Goal: Contribute content: Contribute content

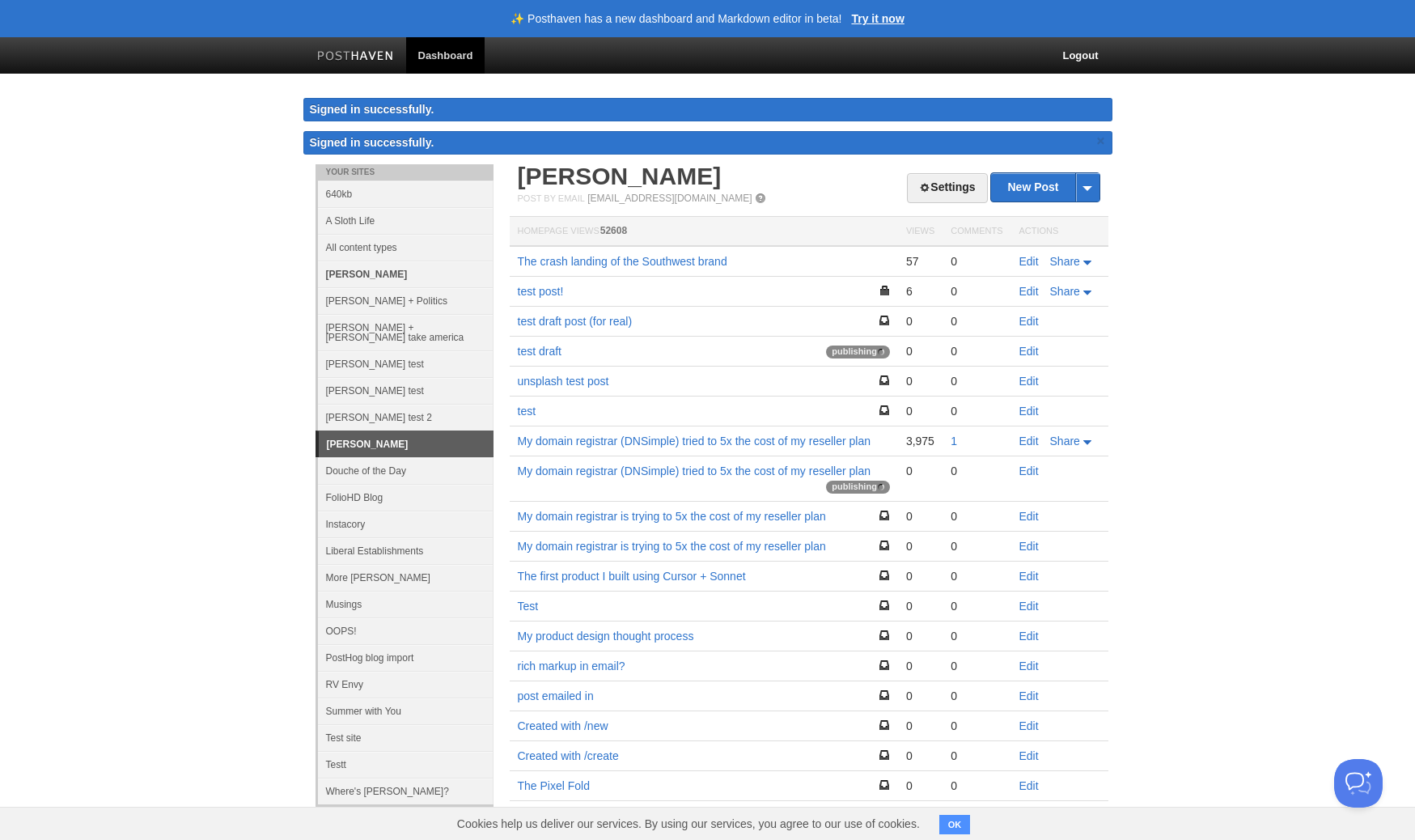
click at [369, 276] on link "cory" at bounding box center [406, 274] width 176 height 27
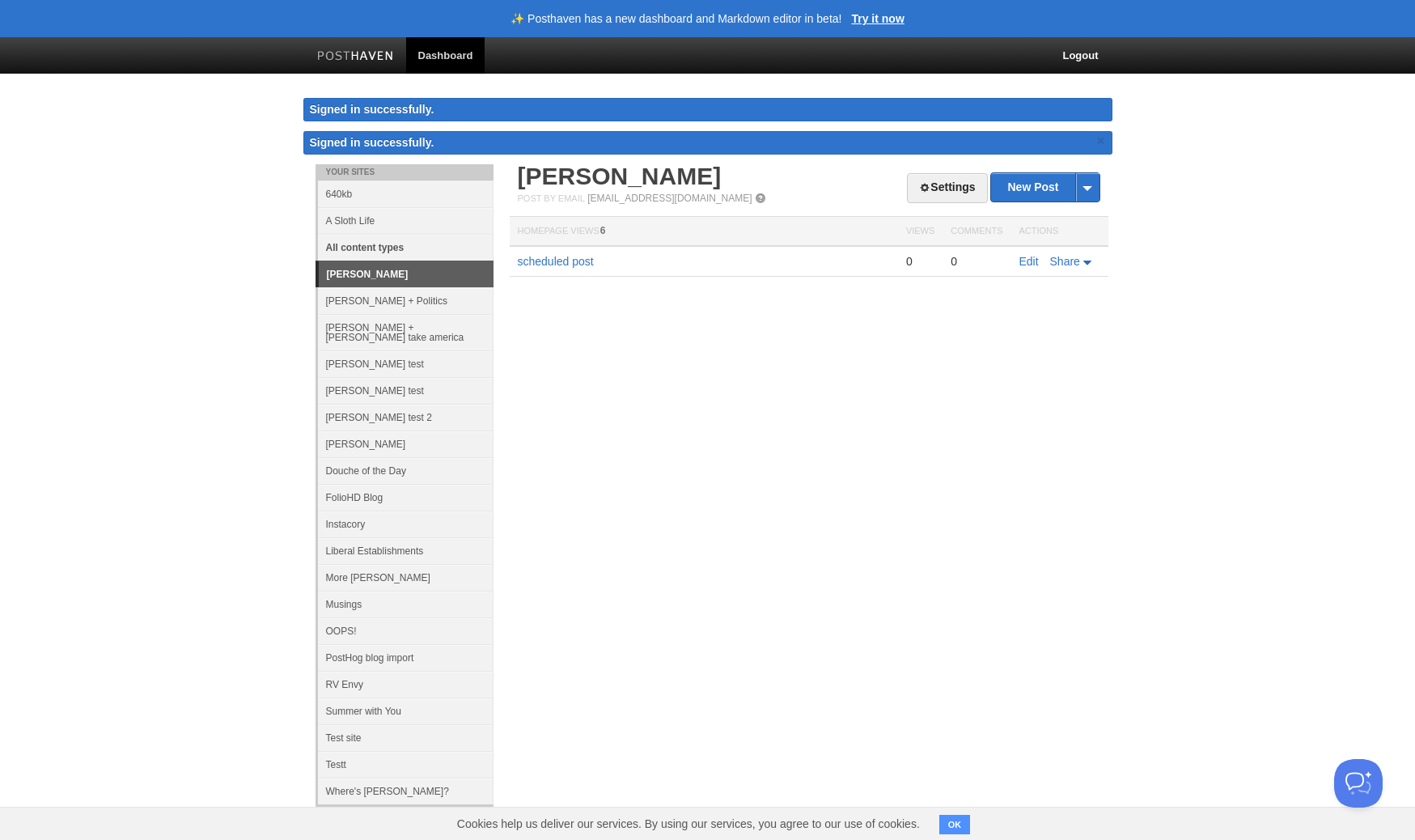
click at [385, 244] on link "All content types" at bounding box center [406, 247] width 176 height 27
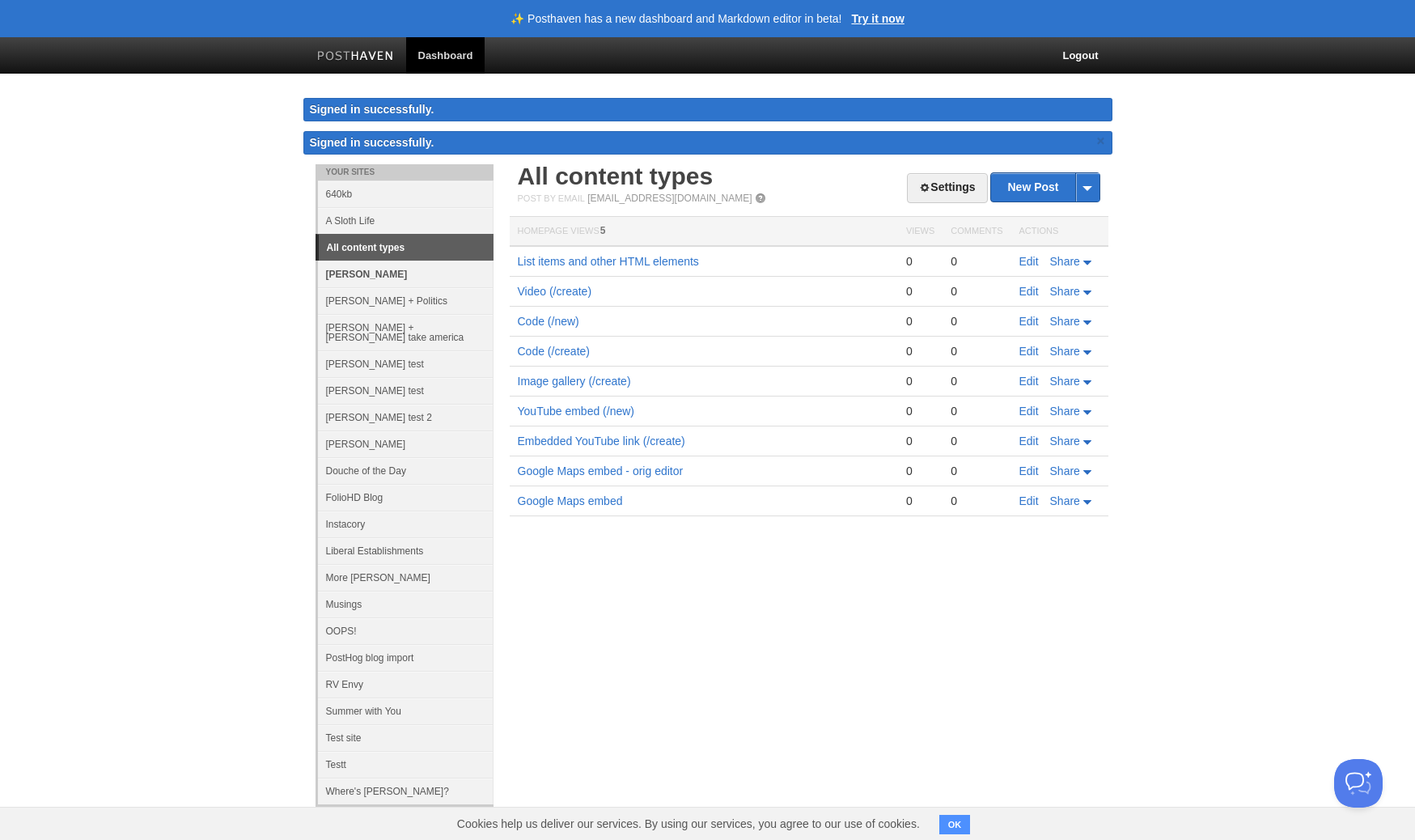
click at [381, 275] on link "cory" at bounding box center [406, 274] width 176 height 27
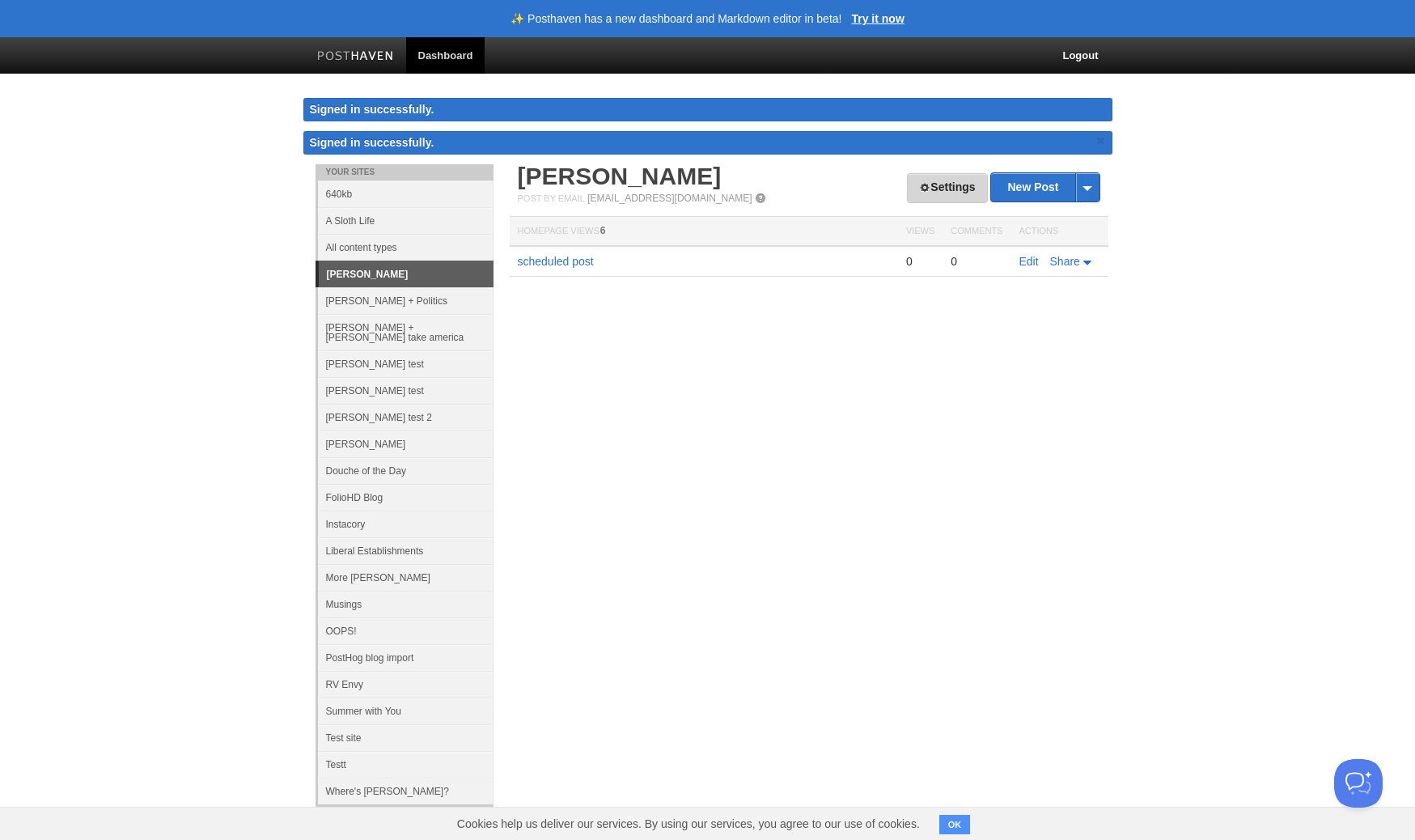
click at [961, 183] on link "Settings" at bounding box center [946, 187] width 80 height 30
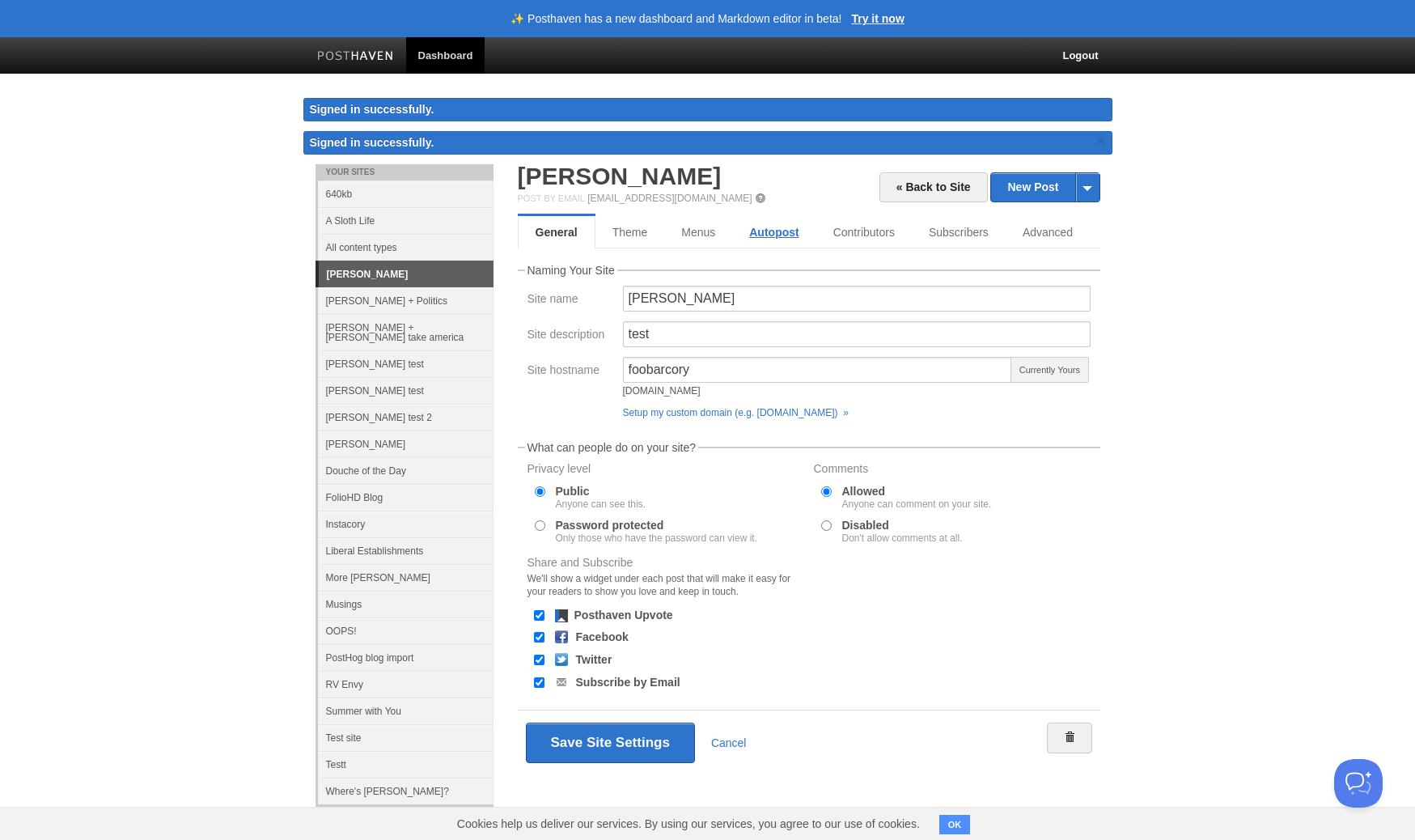
click at [755, 236] on link "Autopost" at bounding box center [774, 232] width 83 height 32
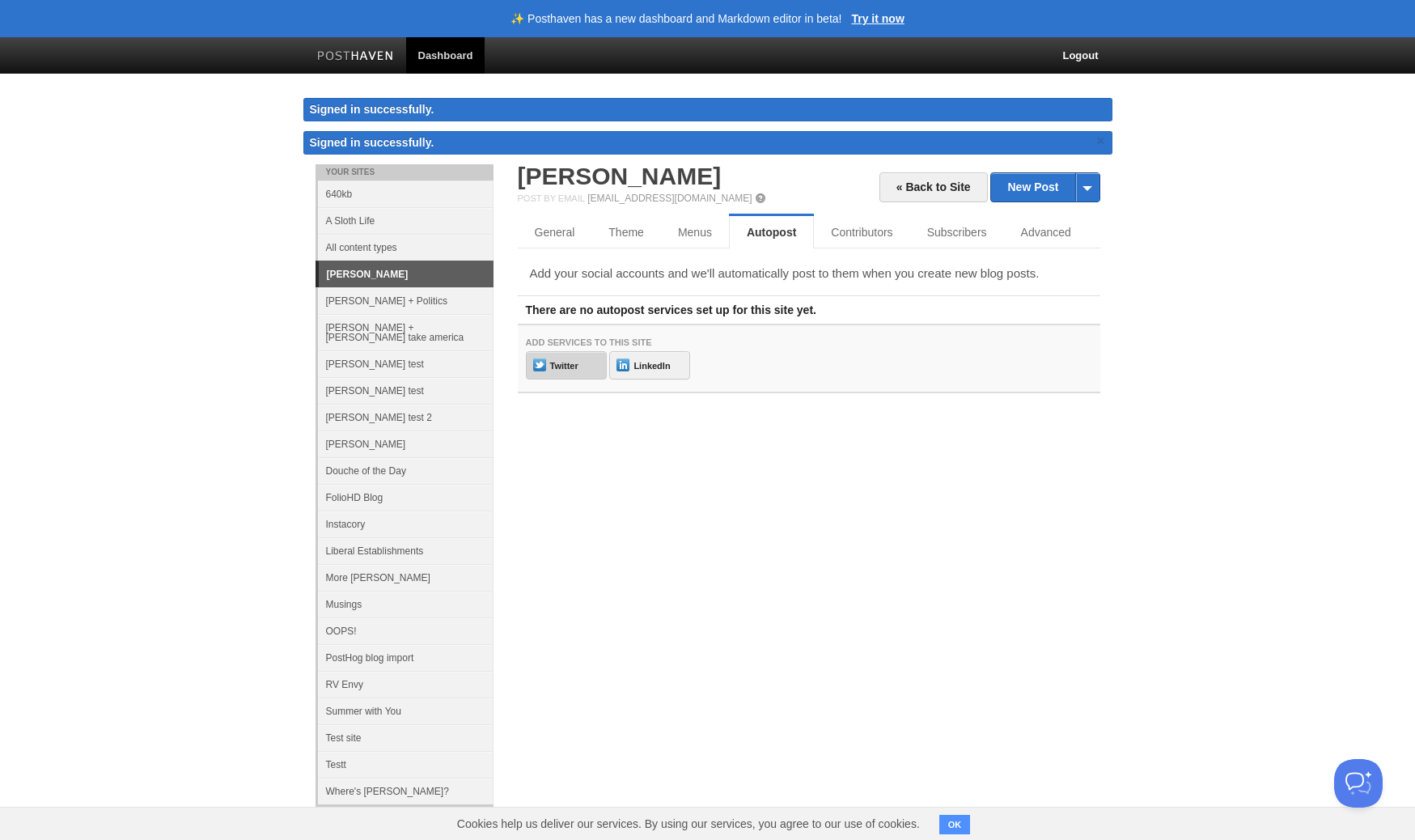
click at [554, 366] on link "Twitter" at bounding box center [566, 366] width 81 height 29
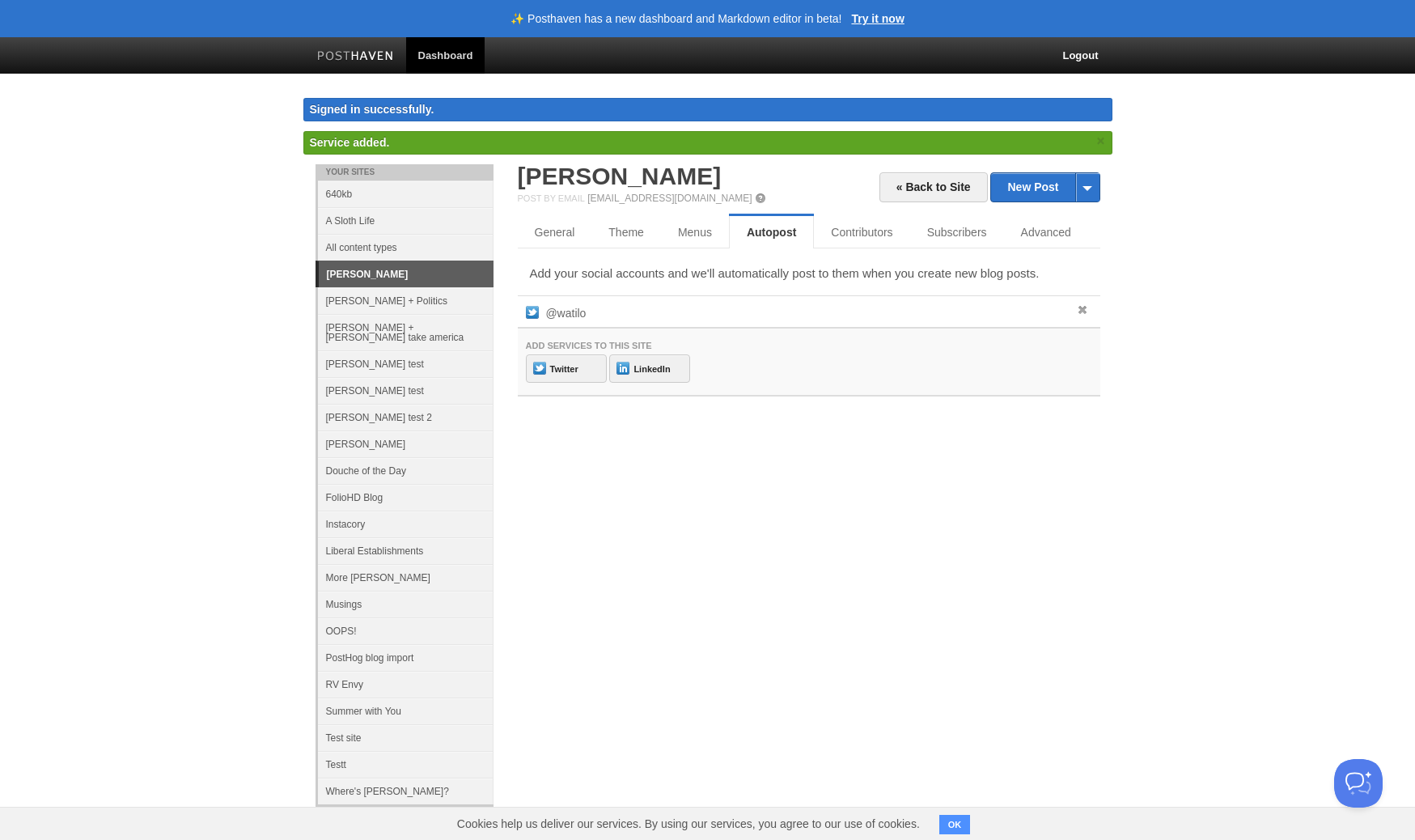
click at [1079, 304] on span at bounding box center [1082, 309] width 12 height 12
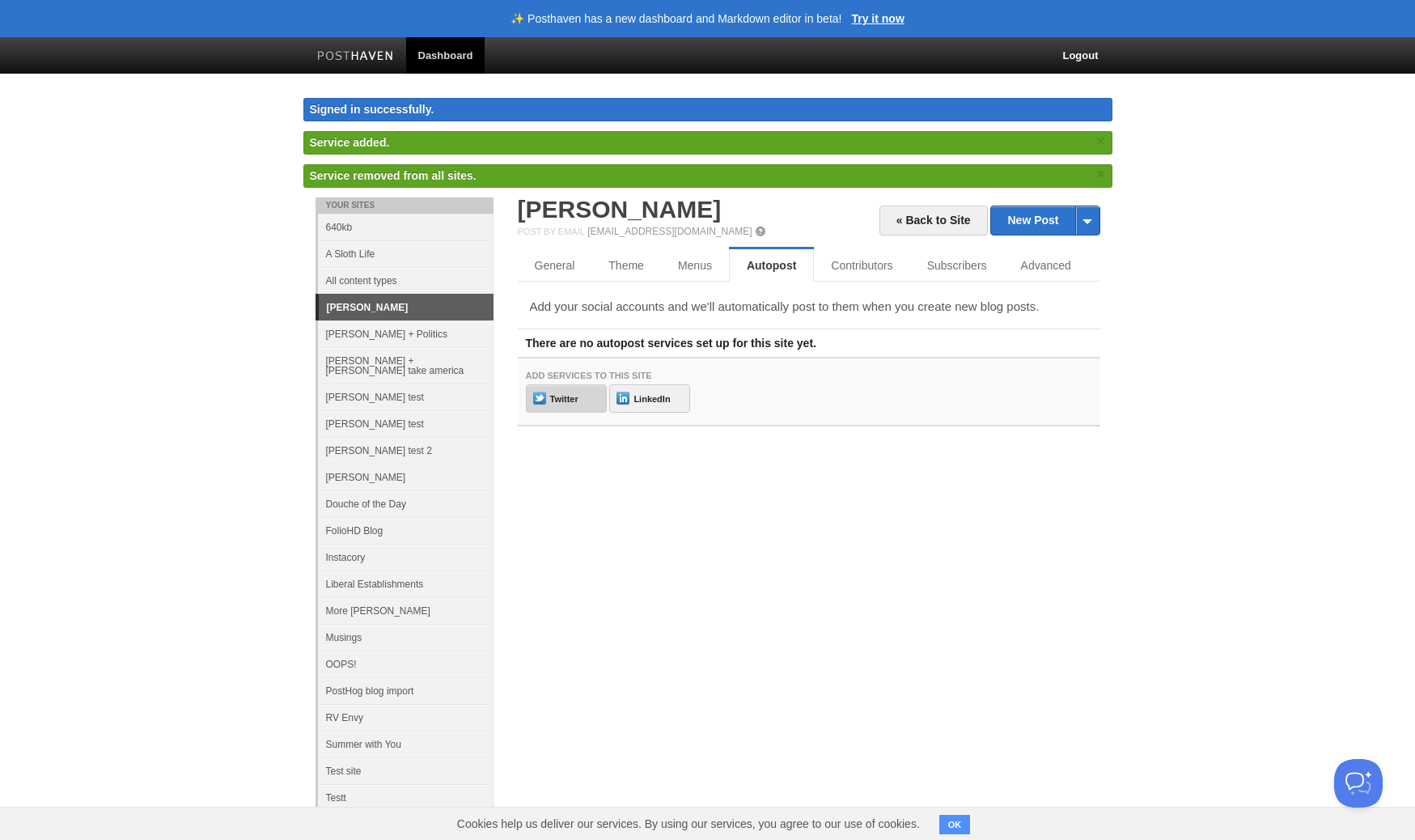
click at [560, 397] on link "Twitter" at bounding box center [566, 399] width 81 height 29
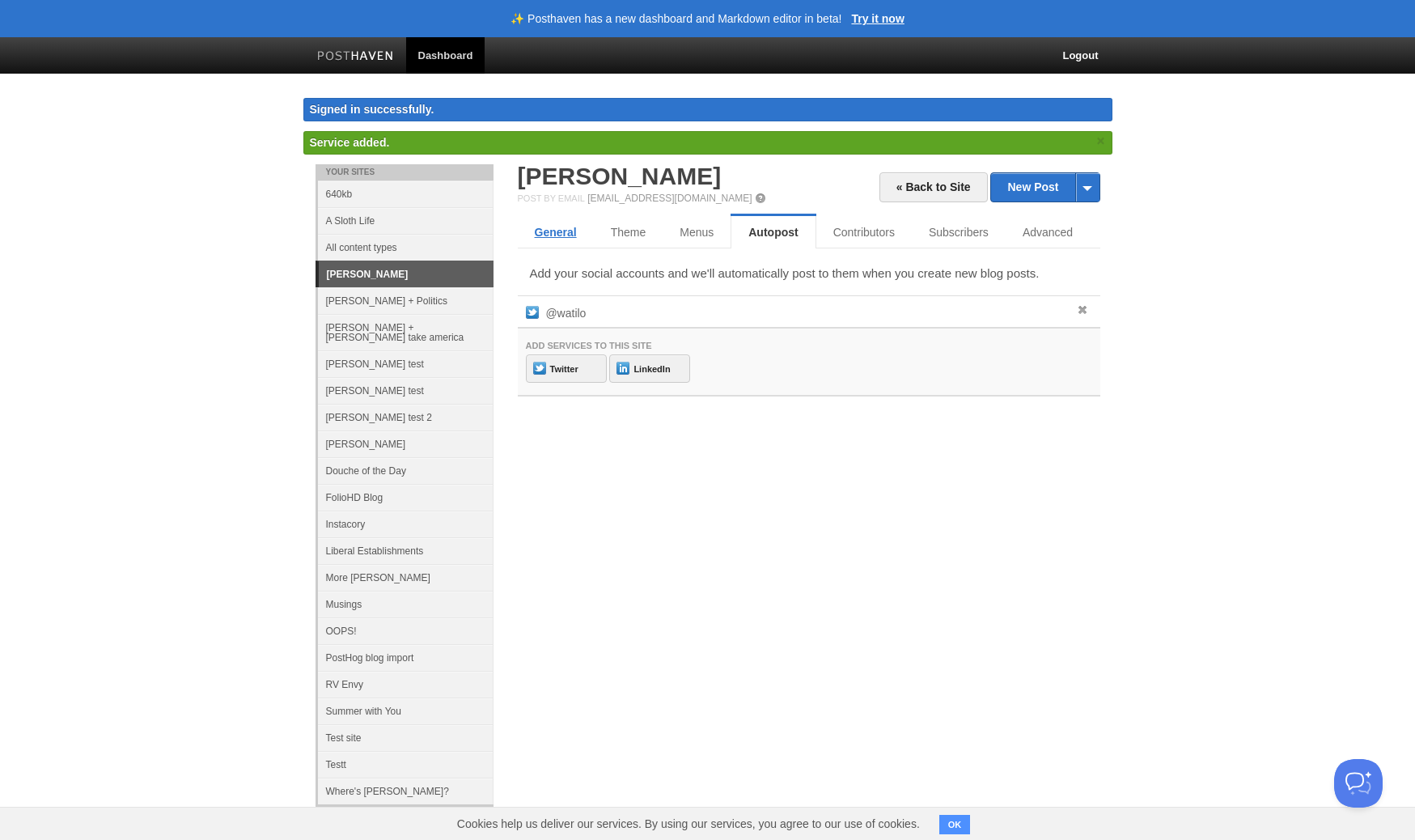
click at [567, 232] on link "General" at bounding box center [555, 232] width 76 height 32
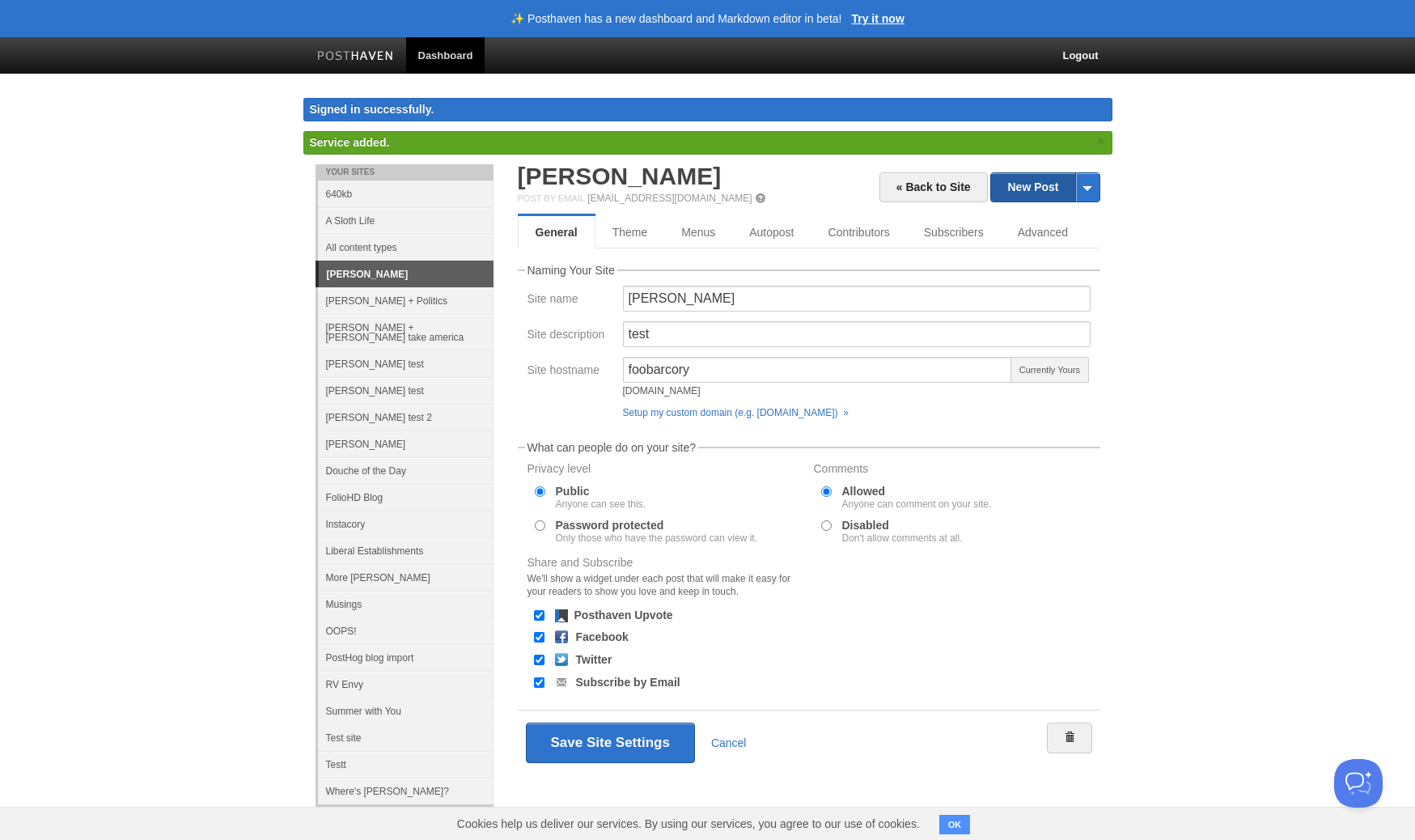
click at [1051, 187] on link "New Post" at bounding box center [1045, 187] width 108 height 29
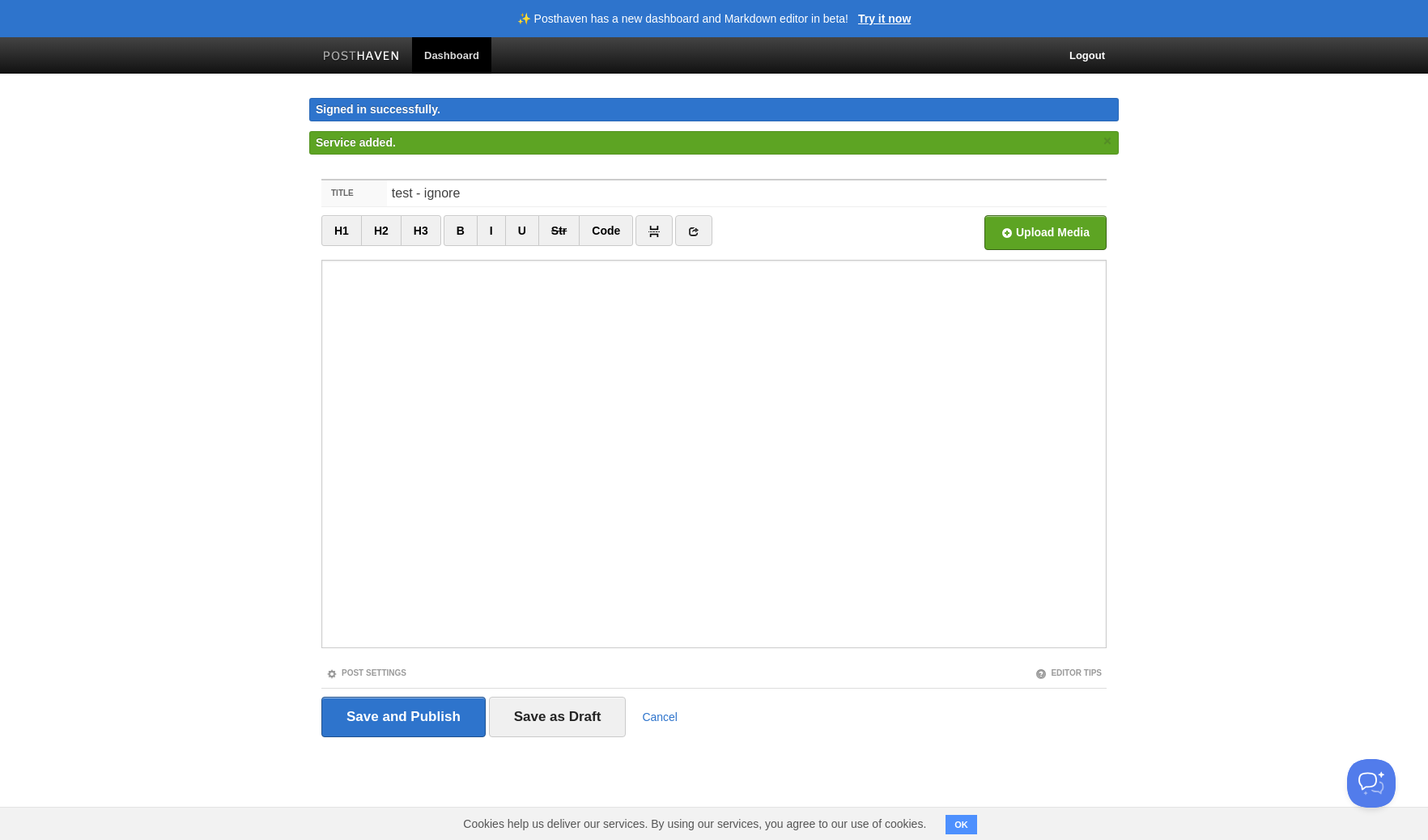
type input "test - ignore"
click at [384, 680] on fieldset "Title test - ignore H1 H2 H3 B I U Str Code × https://" at bounding box center [713, 463] width 785 height 570
click at [385, 675] on link "Post Settings" at bounding box center [366, 672] width 80 height 9
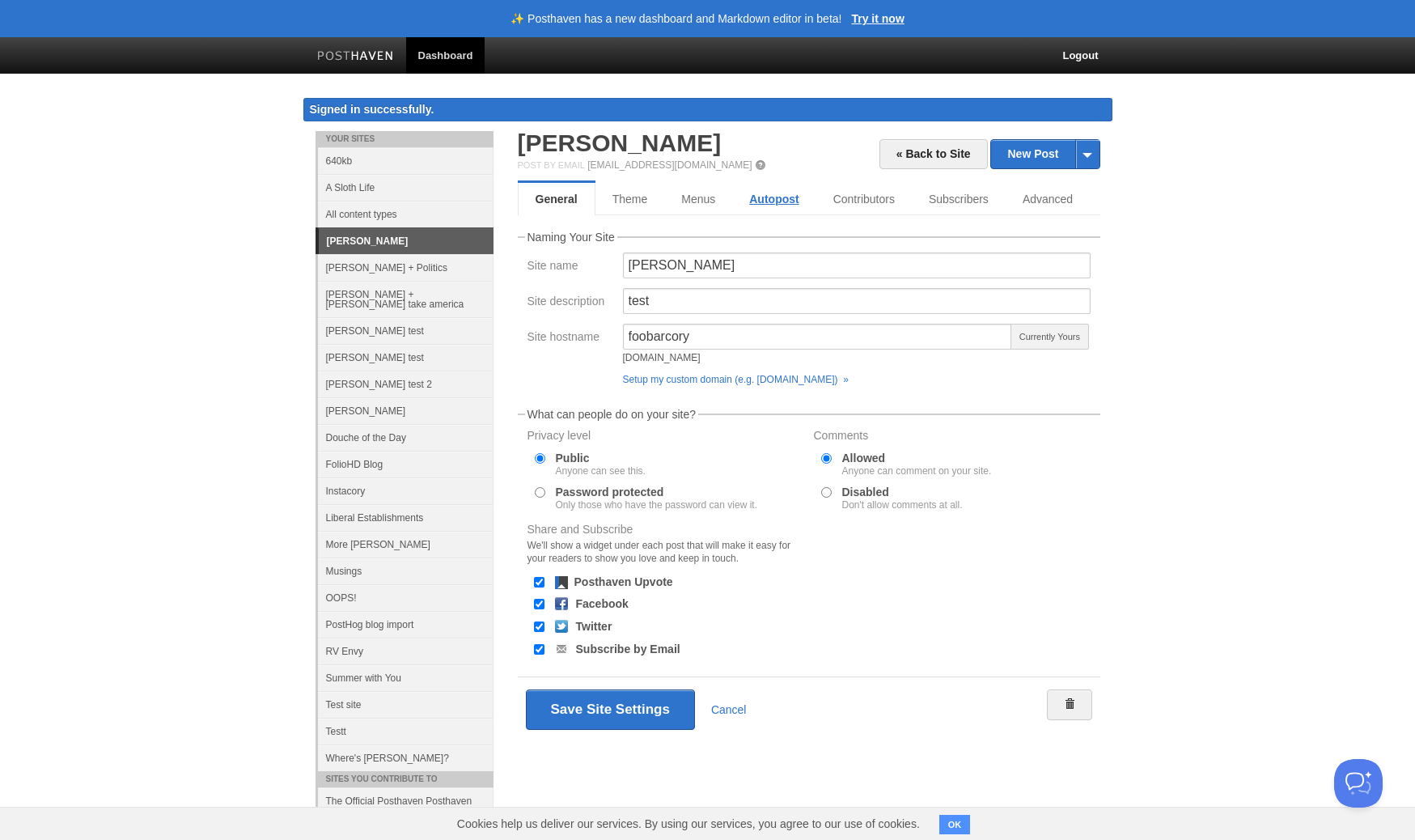
click at [794, 199] on link "Autopost" at bounding box center [774, 199] width 83 height 32
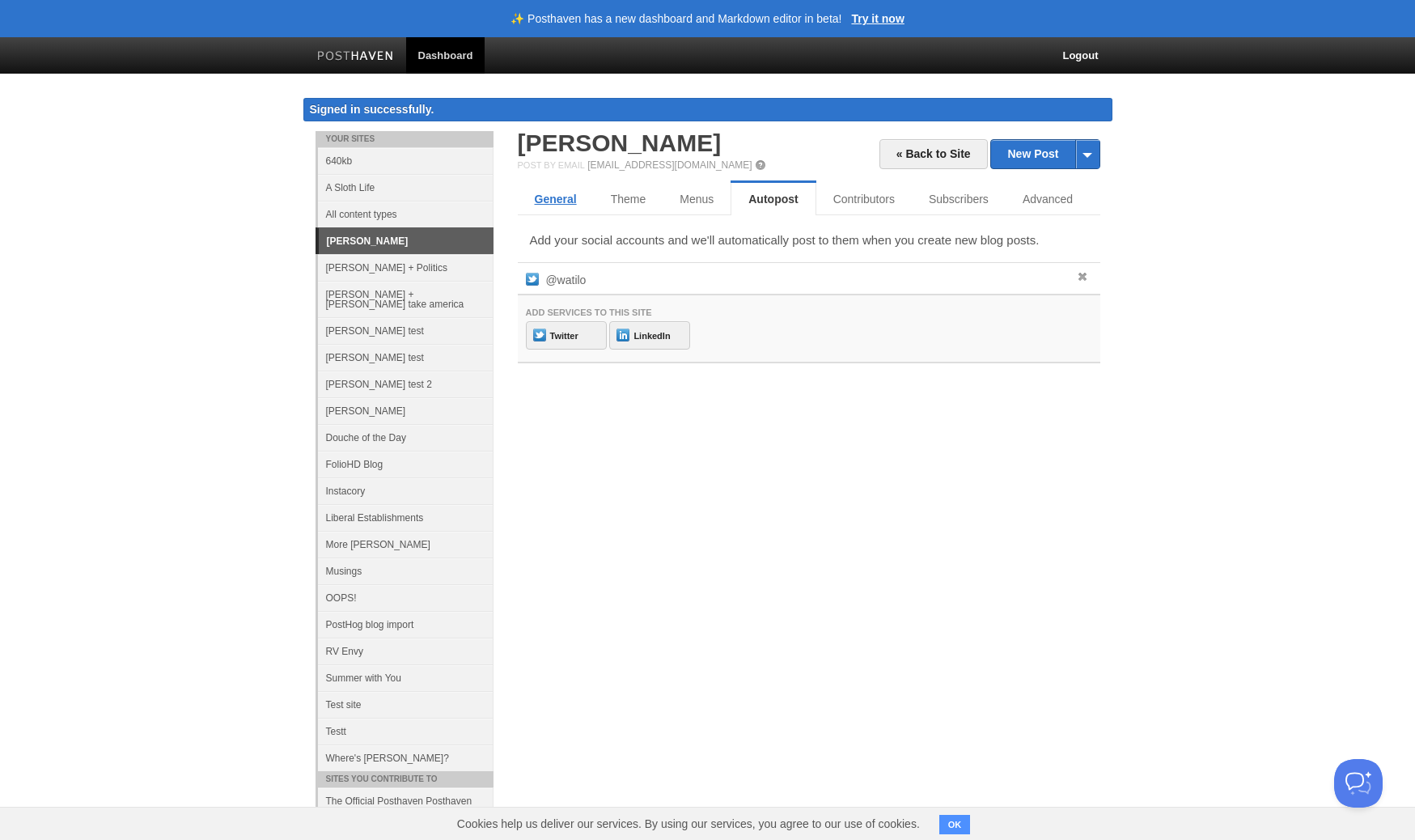
click at [540, 192] on link "General" at bounding box center [555, 199] width 76 height 32
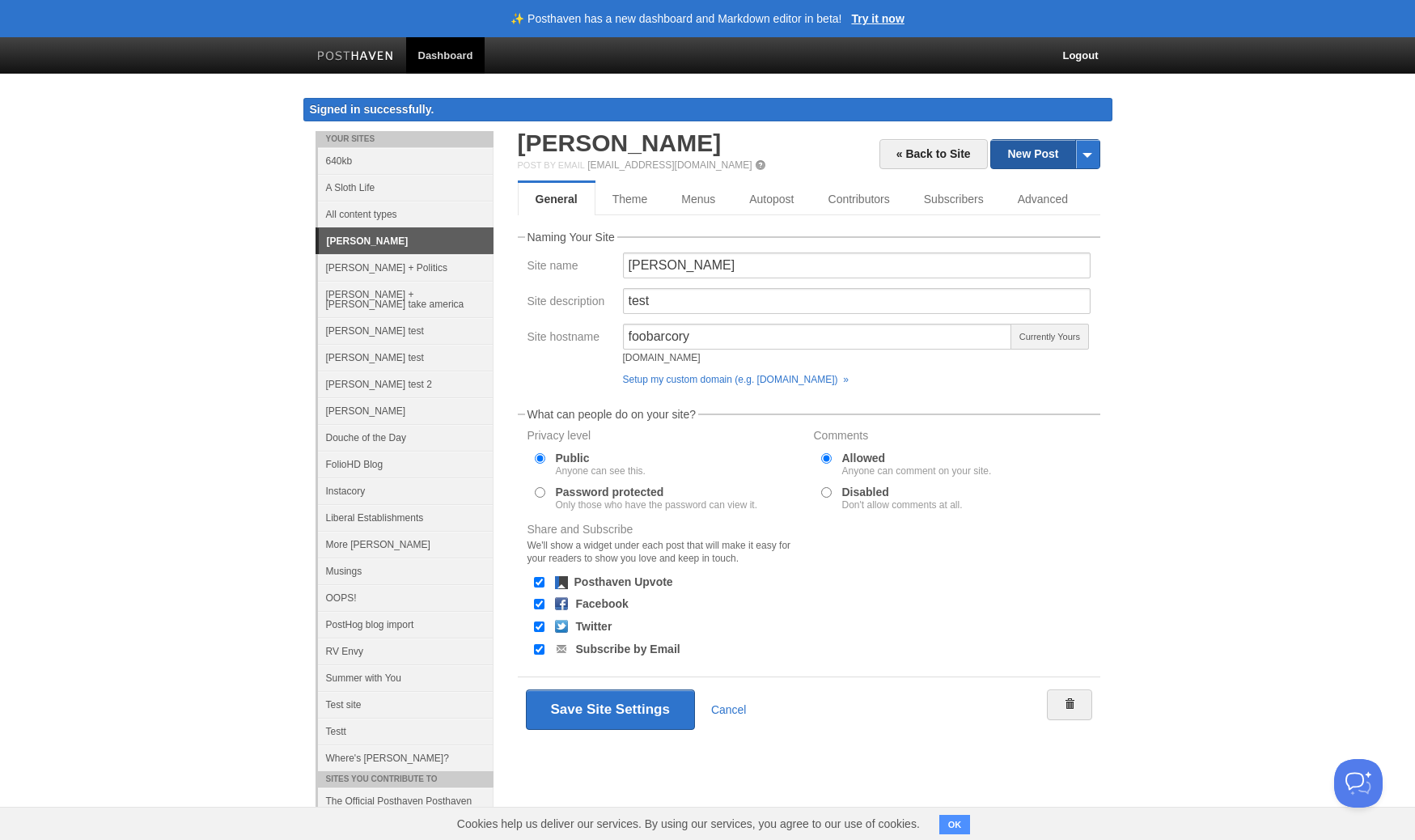
click at [1028, 161] on link "New Post" at bounding box center [1045, 154] width 108 height 29
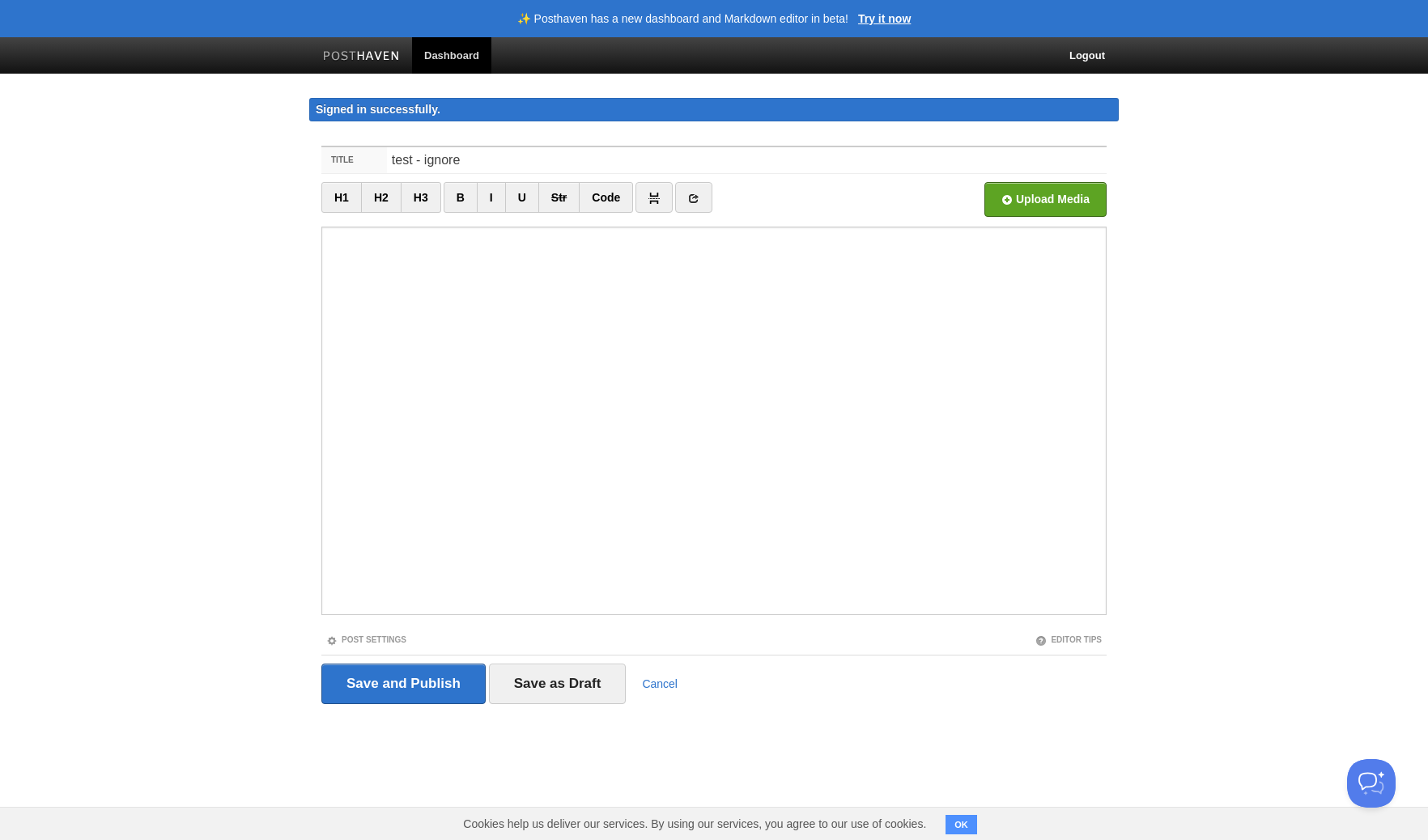
type input "test - ignore"
click at [450, 326] on div at bounding box center [713, 420] width 785 height 388
click at [455, 697] on input "Save and Publish" at bounding box center [403, 683] width 164 height 40
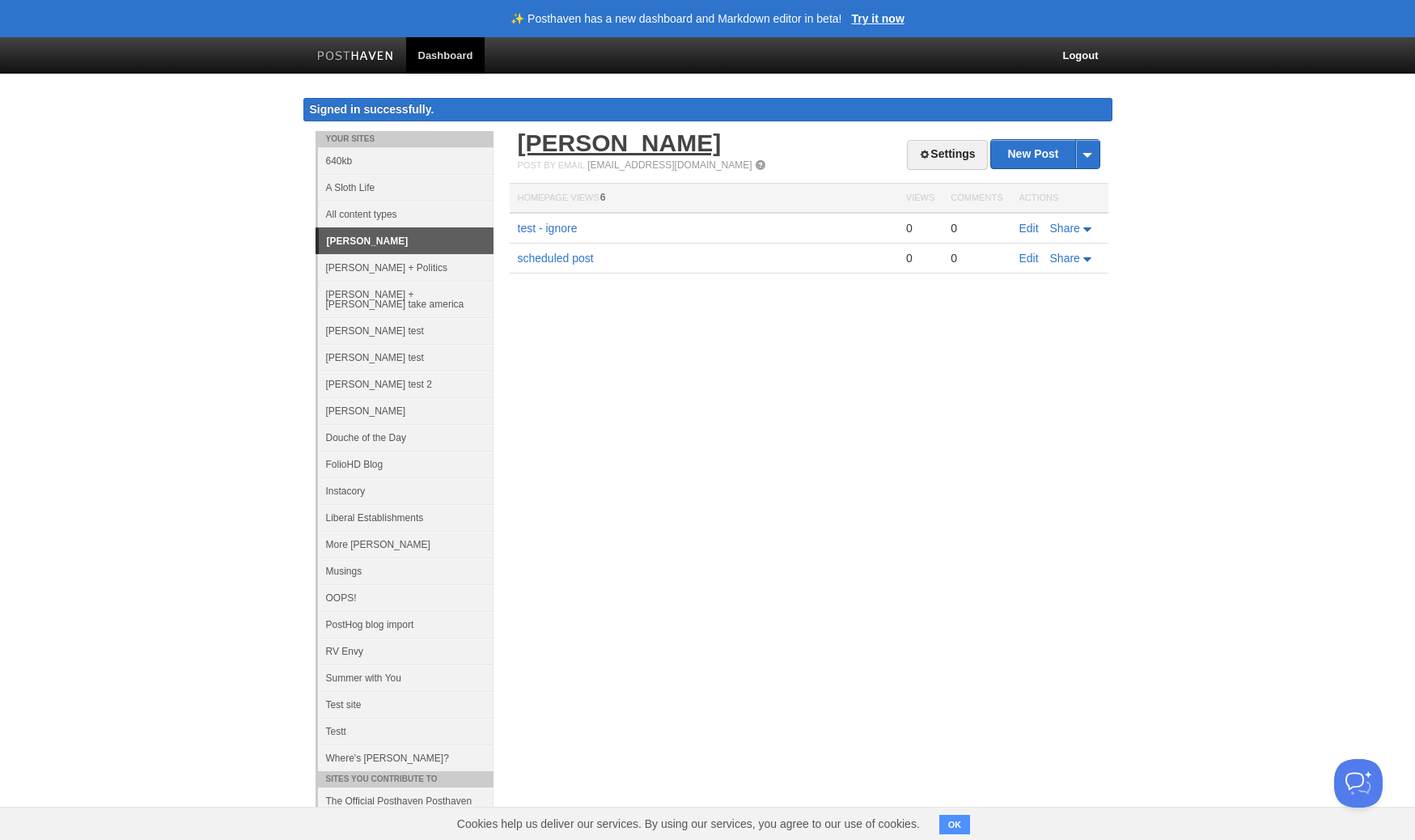
click at [549, 143] on link "cory" at bounding box center [619, 143] width 204 height 27
click at [552, 143] on link "cory" at bounding box center [619, 143] width 204 height 27
click at [1020, 155] on link "New Post" at bounding box center [1045, 154] width 108 height 29
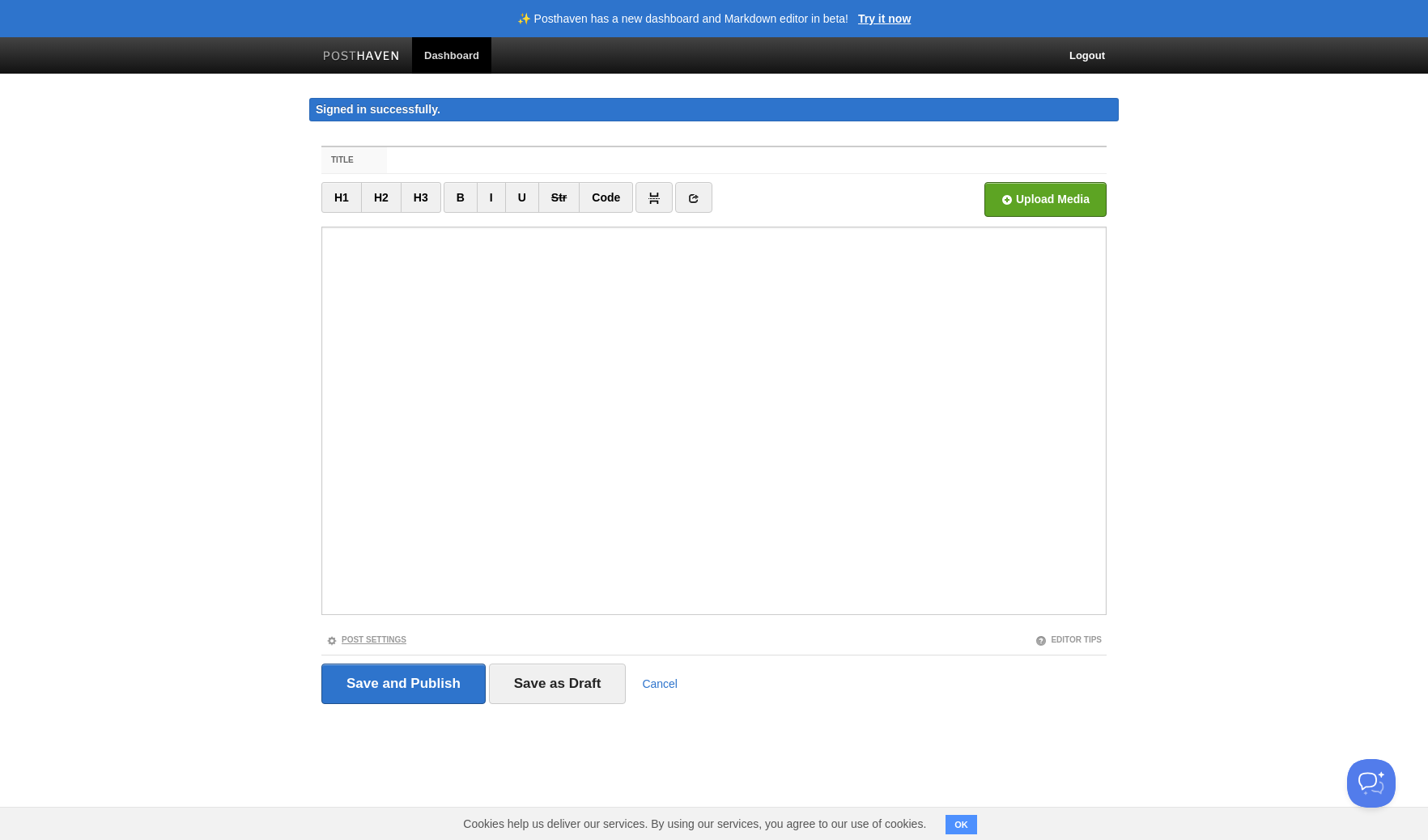
click at [392, 641] on link "Post Settings" at bounding box center [366, 639] width 80 height 9
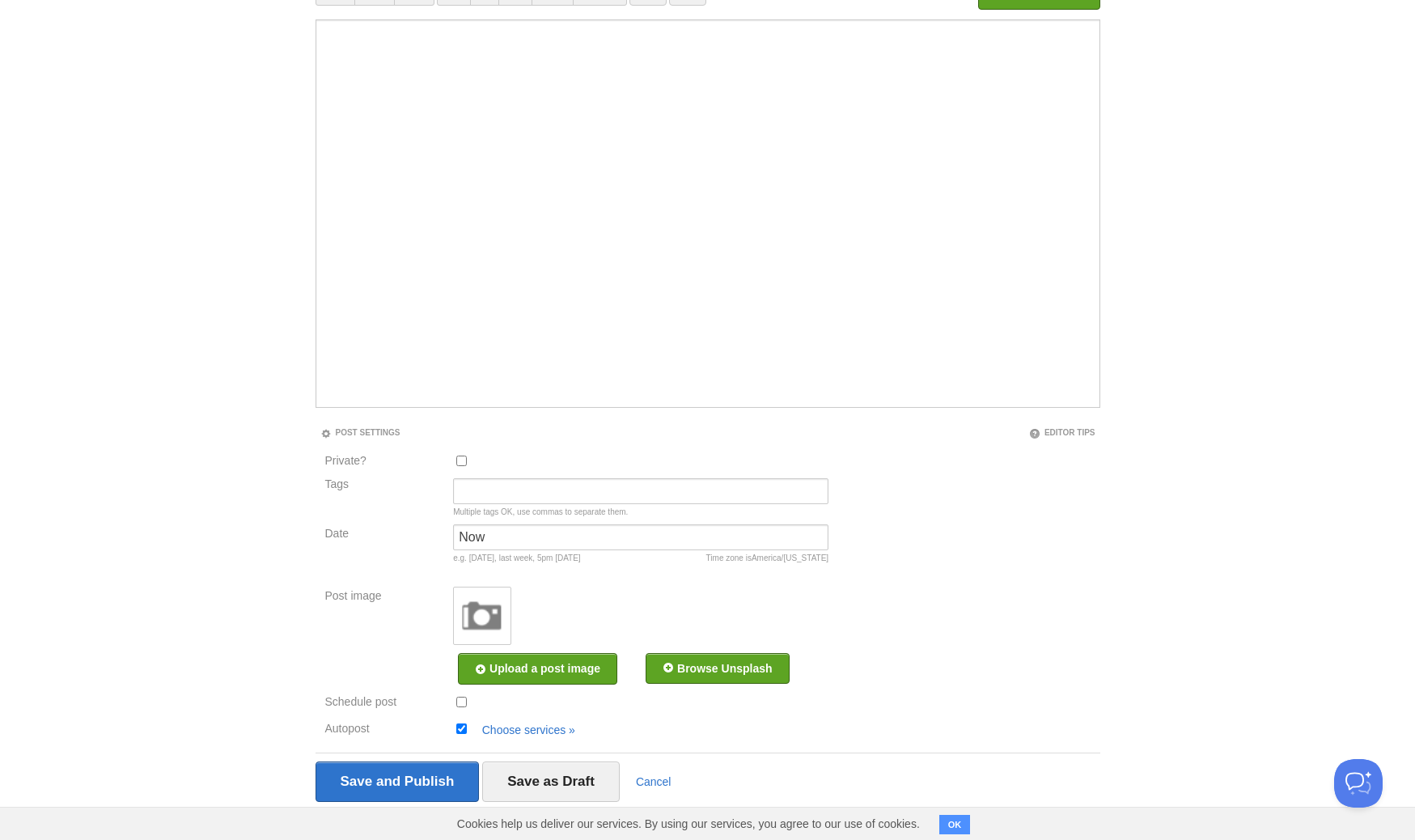
scroll to position [229, 0]
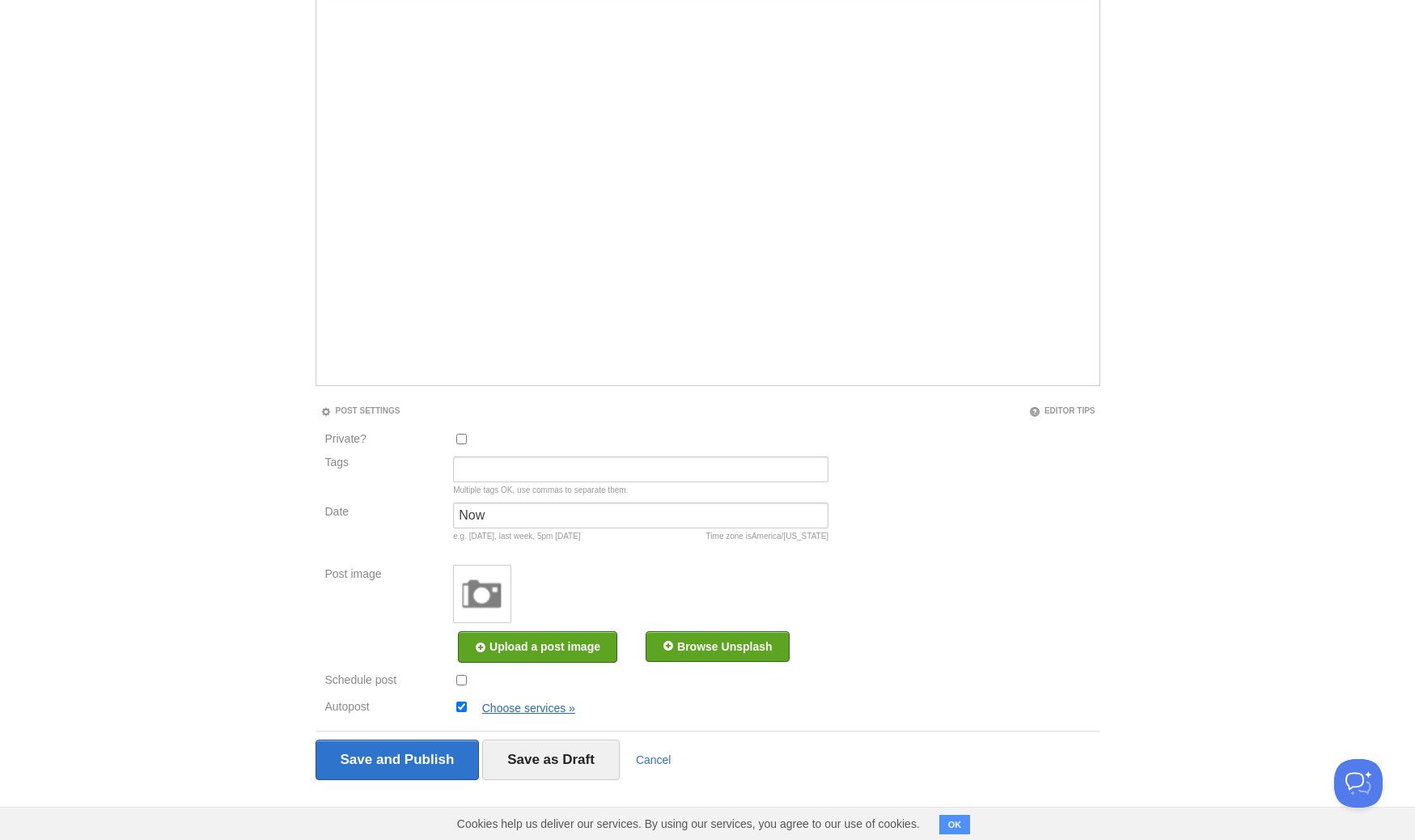
click at [553, 705] on link "Choose services »" at bounding box center [529, 707] width 93 height 13
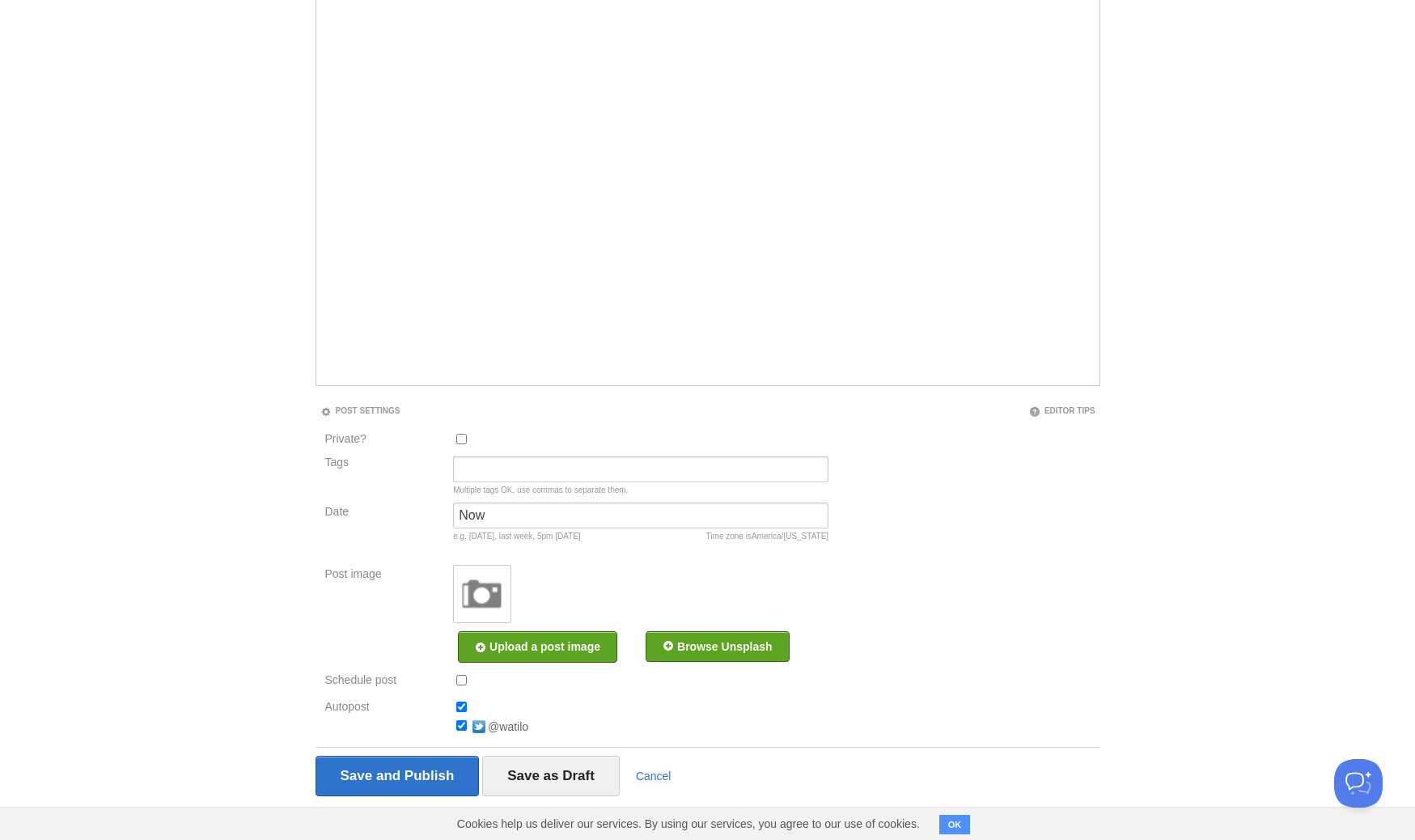
scroll to position [0, 0]
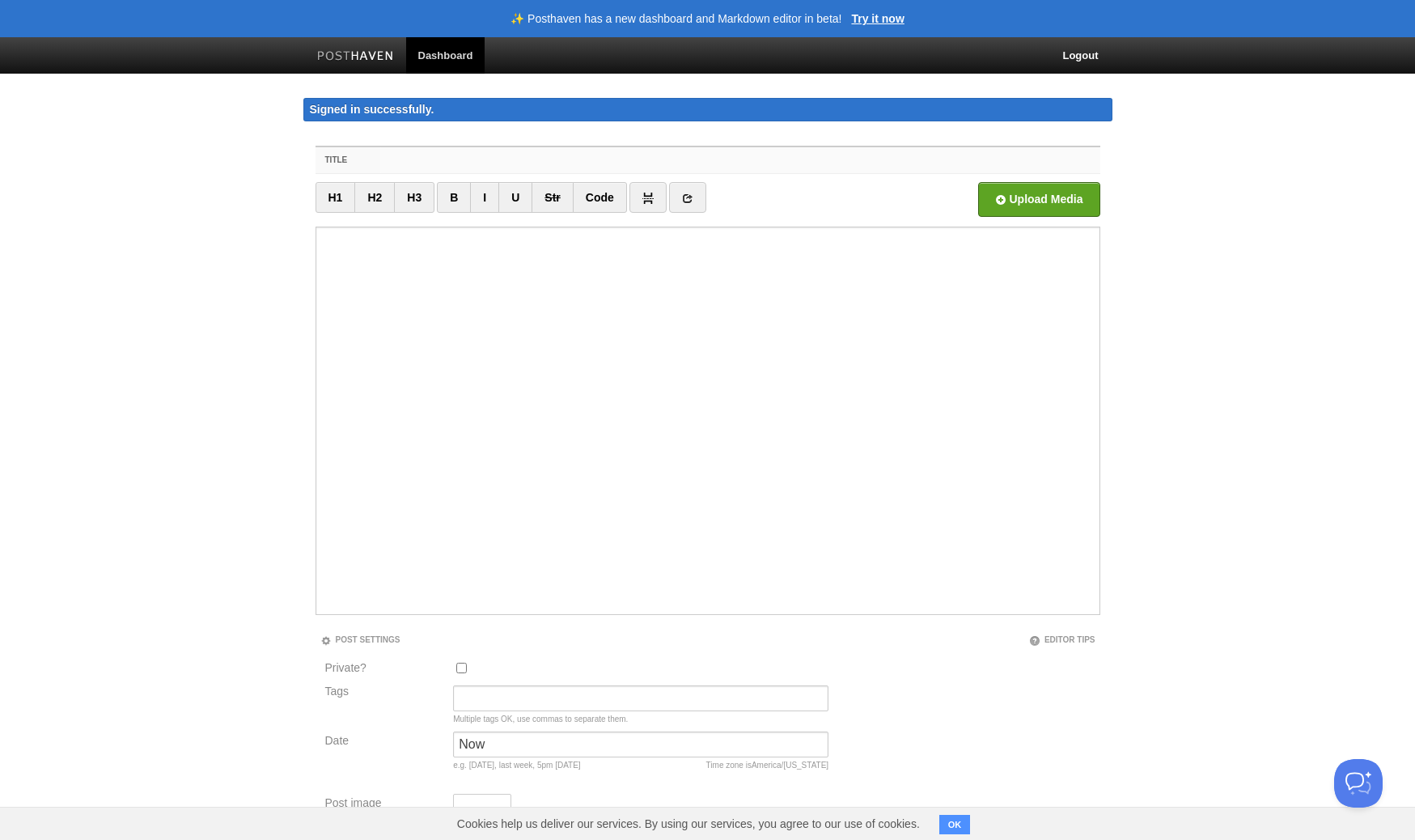
click at [426, 166] on input "Title" at bounding box center [740, 160] width 719 height 26
type input "test - ignore!"
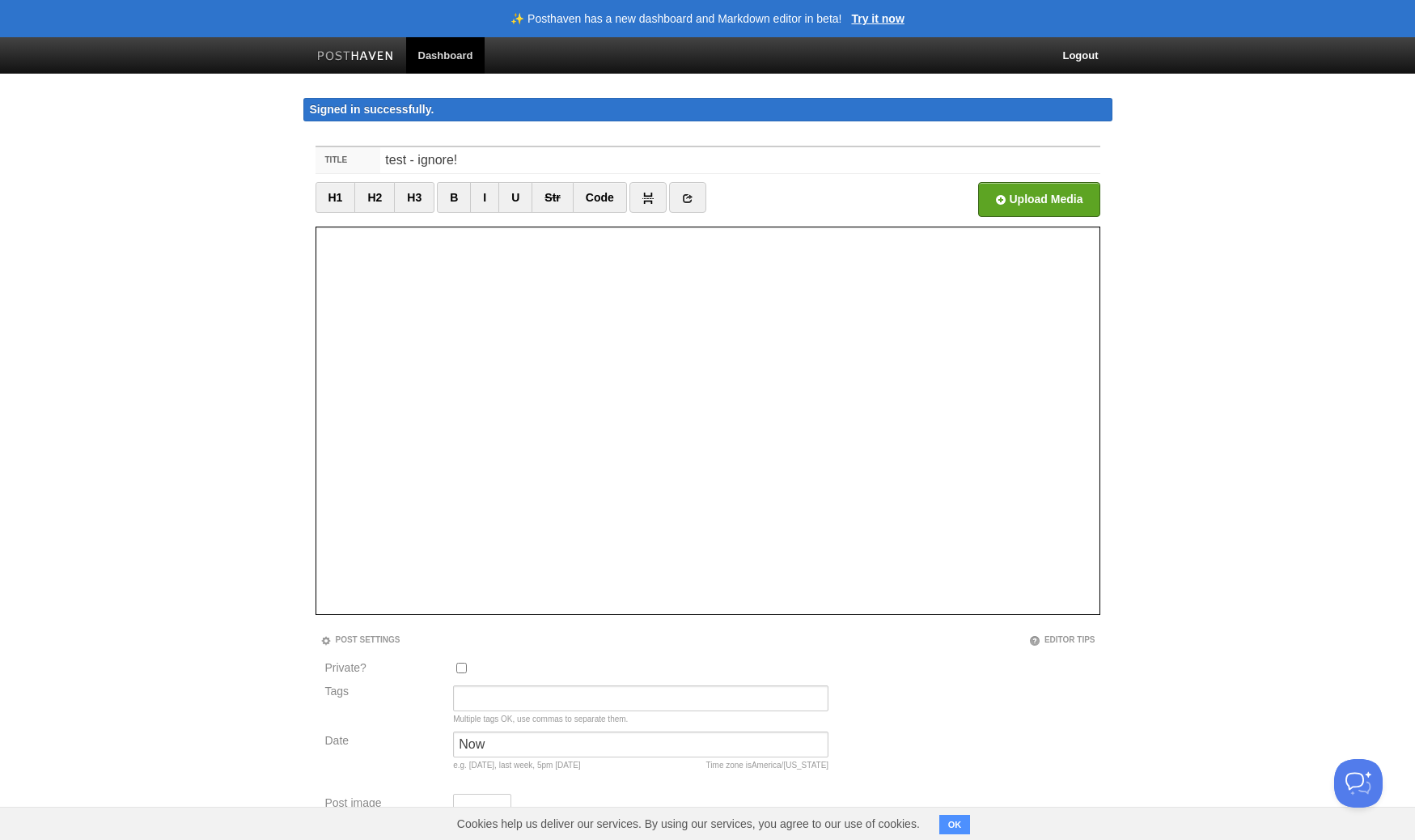
click at [460, 311] on div at bounding box center [708, 420] width 785 height 388
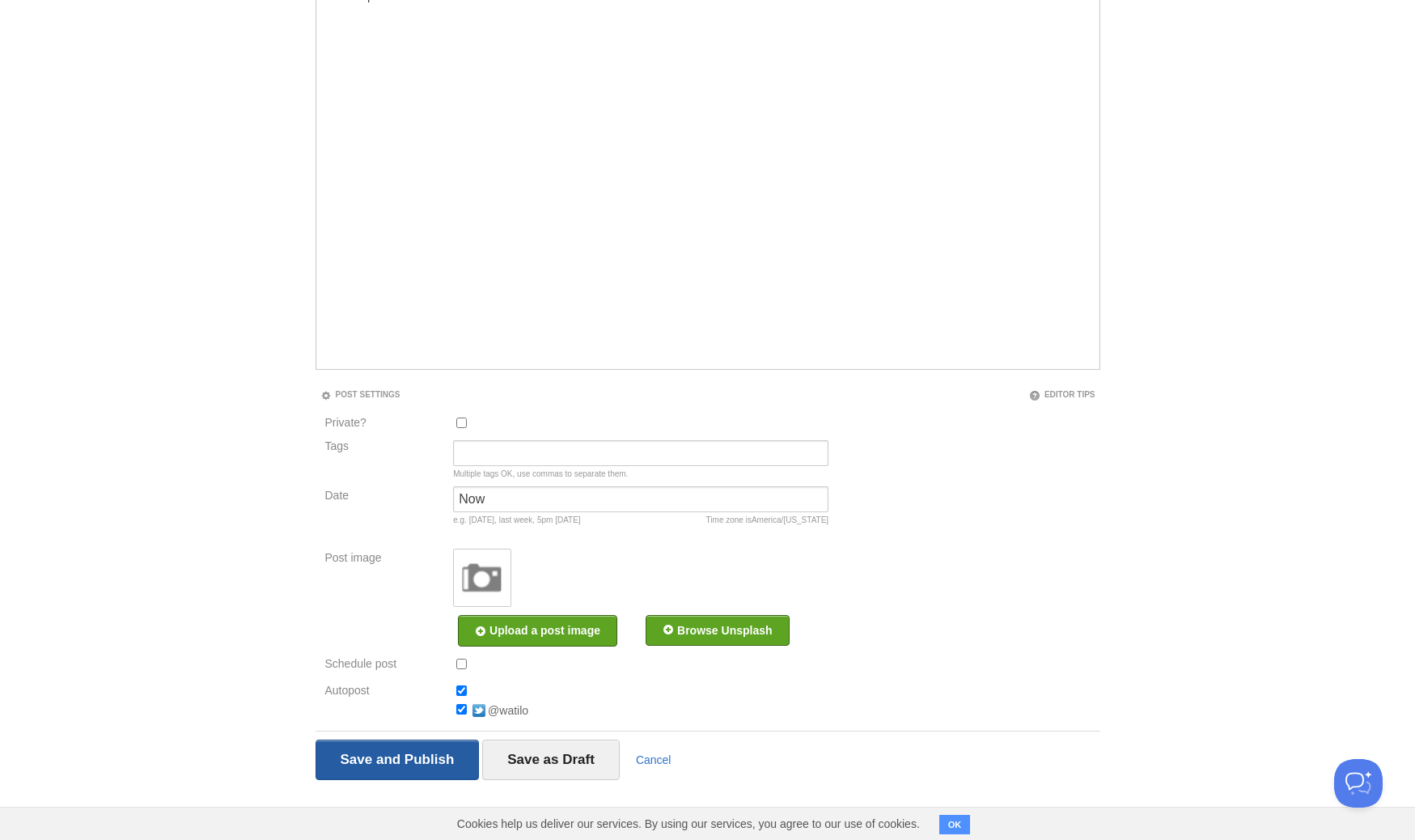
click at [457, 755] on input "Save and Publish" at bounding box center [397, 759] width 164 height 40
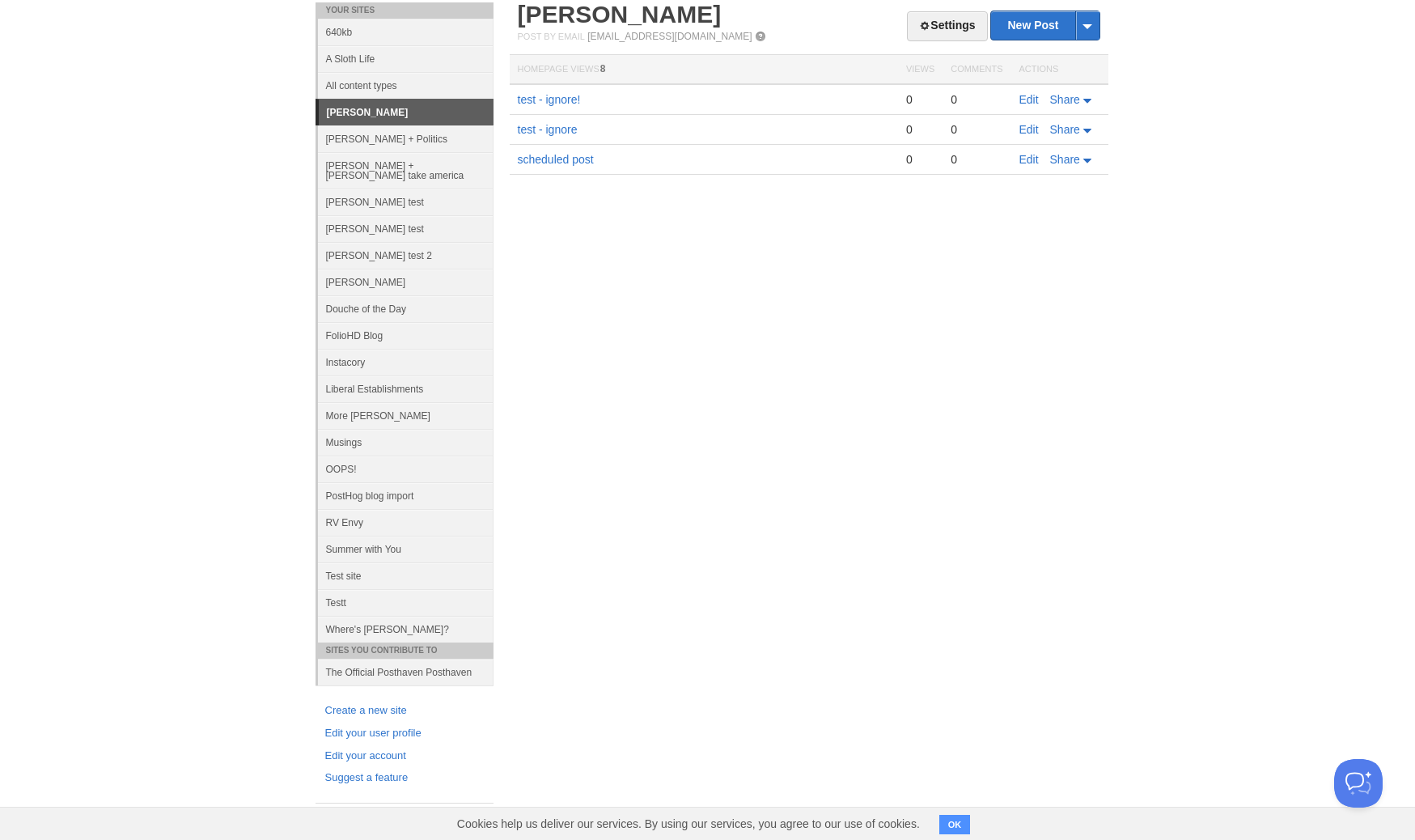
scroll to position [119, 0]
